Goal: Complete application form

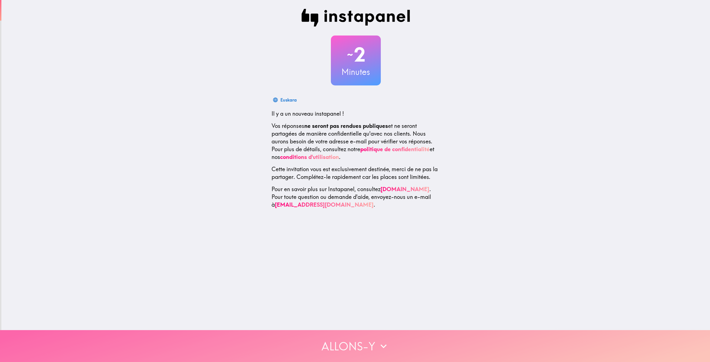
click at [359, 343] on button "Allons-y" at bounding box center [355, 346] width 710 height 32
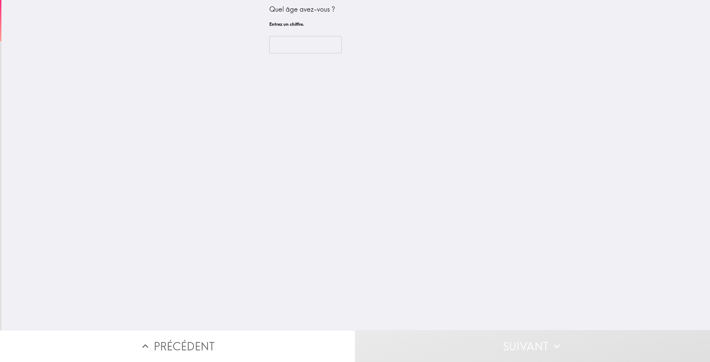
click at [317, 49] on input "number" at bounding box center [305, 44] width 72 height 17
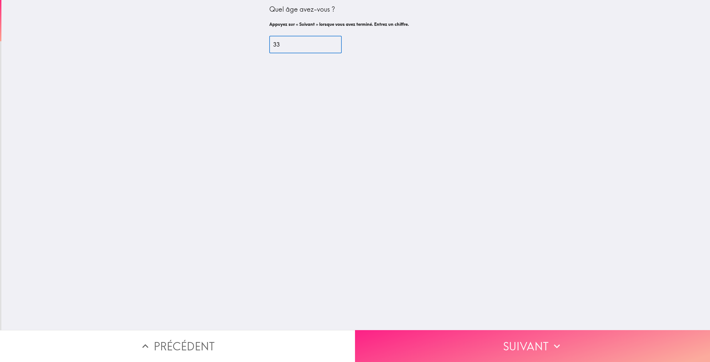
type input "33"
click at [517, 347] on button "Suivant" at bounding box center [532, 346] width 355 height 32
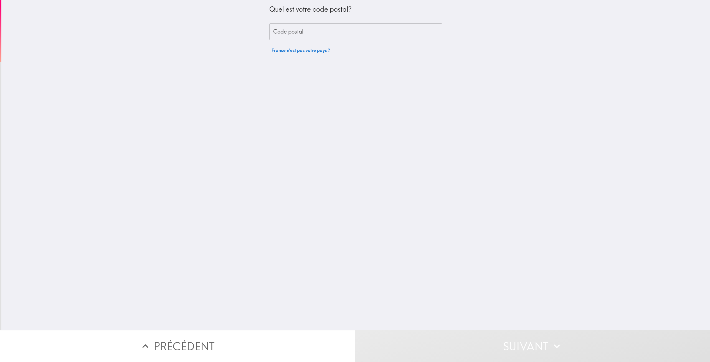
click at [308, 34] on input "Code postal" at bounding box center [355, 31] width 173 height 17
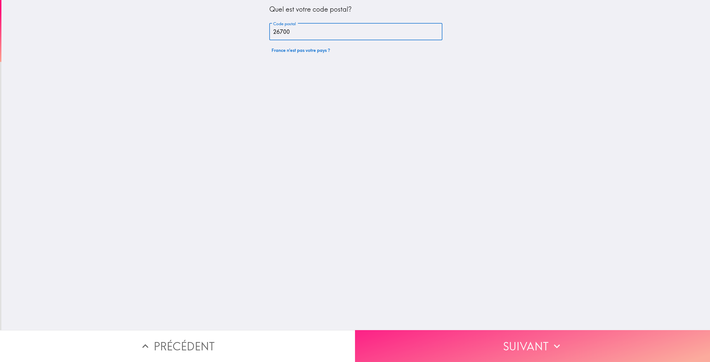
type input "26700"
click at [521, 337] on button "Suivant" at bounding box center [532, 346] width 355 height 32
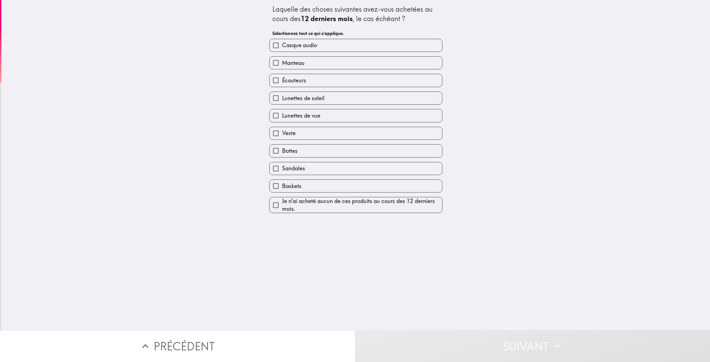
click at [338, 210] on span "Je n'ai acheté aucun de ces produits au cours des 12 derniers mois." at bounding box center [362, 205] width 160 height 16
click at [282, 210] on input "Je n'ai acheté aucun de ces produits au cours des 12 derniers mois." at bounding box center [276, 205] width 12 height 12
checkbox input "true"
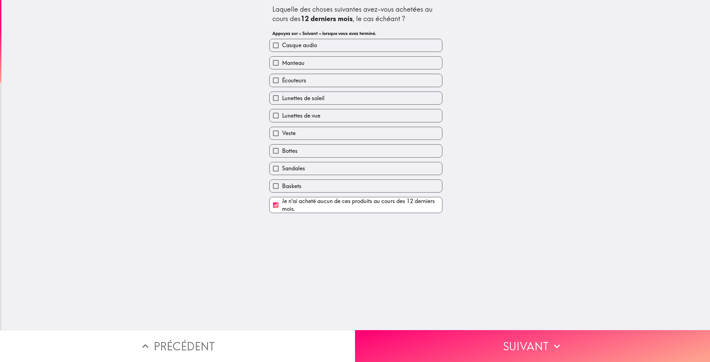
click at [516, 334] on button "Suivant" at bounding box center [532, 346] width 355 height 32
